Goal: Information Seeking & Learning: Check status

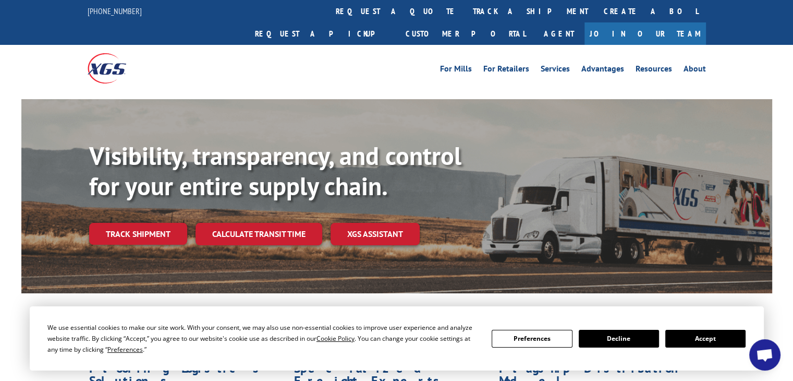
click at [147, 223] on link "Track shipment" at bounding box center [138, 234] width 98 height 22
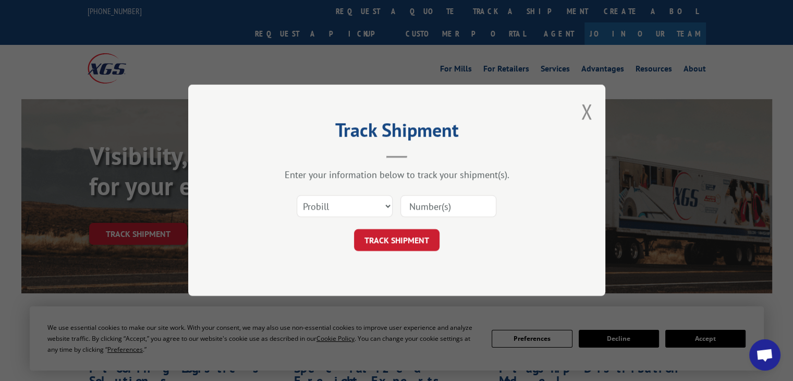
click at [415, 207] on input at bounding box center [449, 207] width 96 height 22
paste input "17629254"
type input "17629254"
click at [413, 236] on button "TRACK SHIPMENT" at bounding box center [397, 240] width 86 height 22
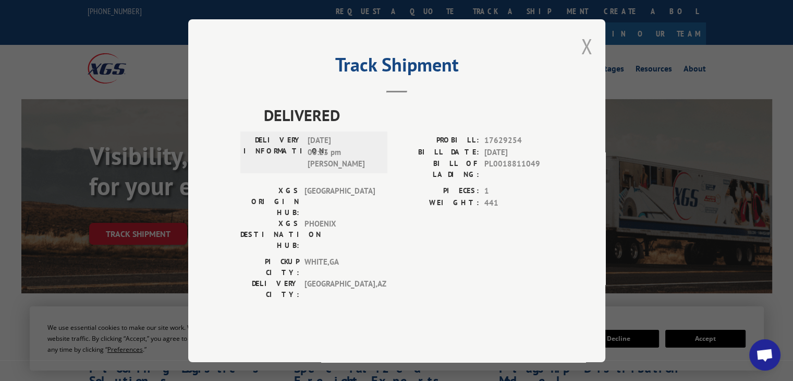
click at [584, 60] on button "Close modal" at bounding box center [586, 46] width 11 height 28
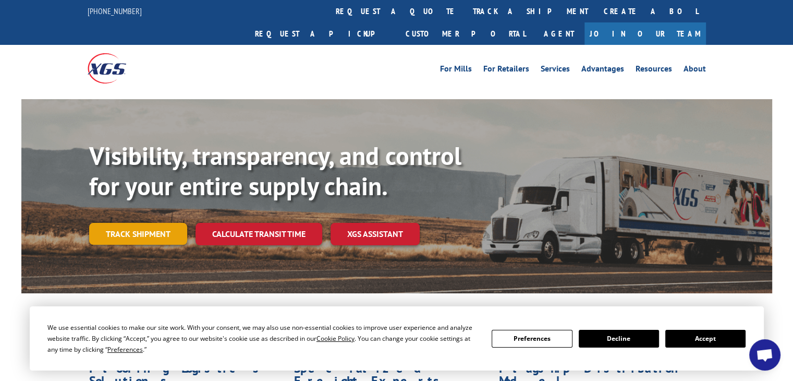
click at [145, 223] on link "Track shipment" at bounding box center [138, 234] width 98 height 22
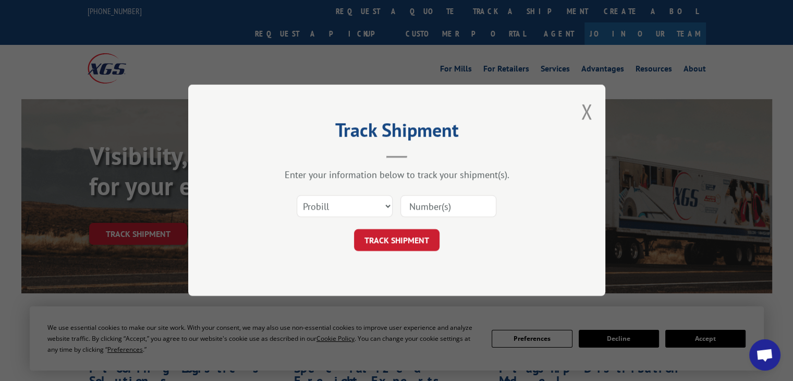
click at [438, 208] on input at bounding box center [449, 207] width 96 height 22
paste input "17629254"
type input "17629254"
click at [400, 237] on button "TRACK SHIPMENT" at bounding box center [397, 240] width 86 height 22
